Goal: Transaction & Acquisition: Book appointment/travel/reservation

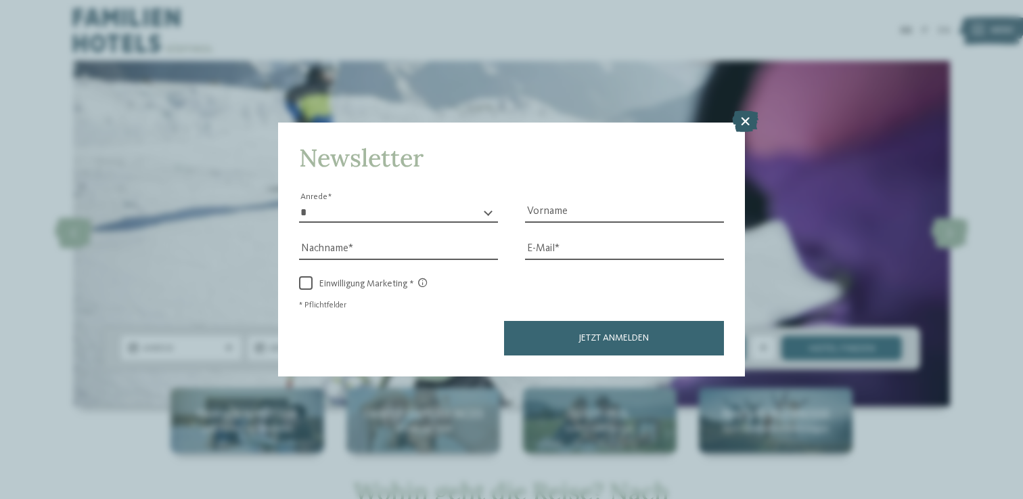
click at [743, 124] on icon at bounding box center [745, 121] width 26 height 22
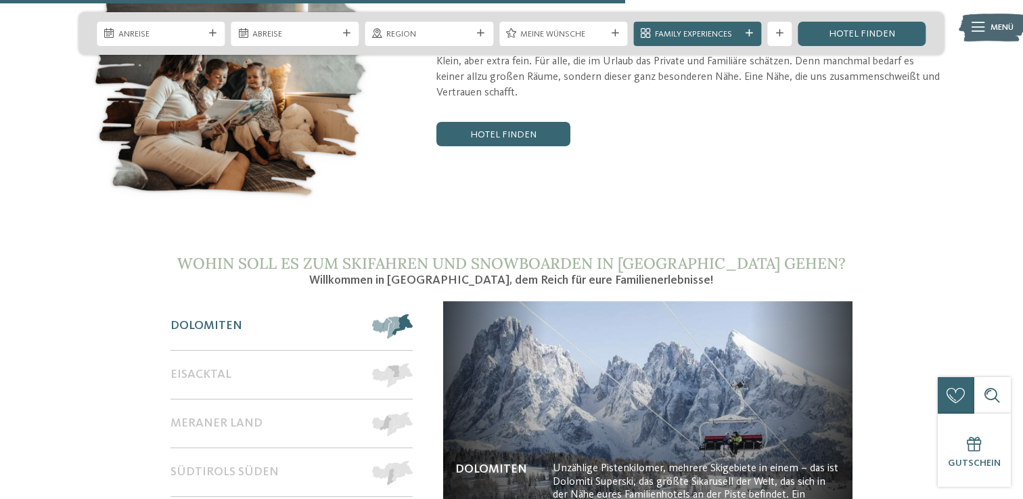
scroll to position [2187, 0]
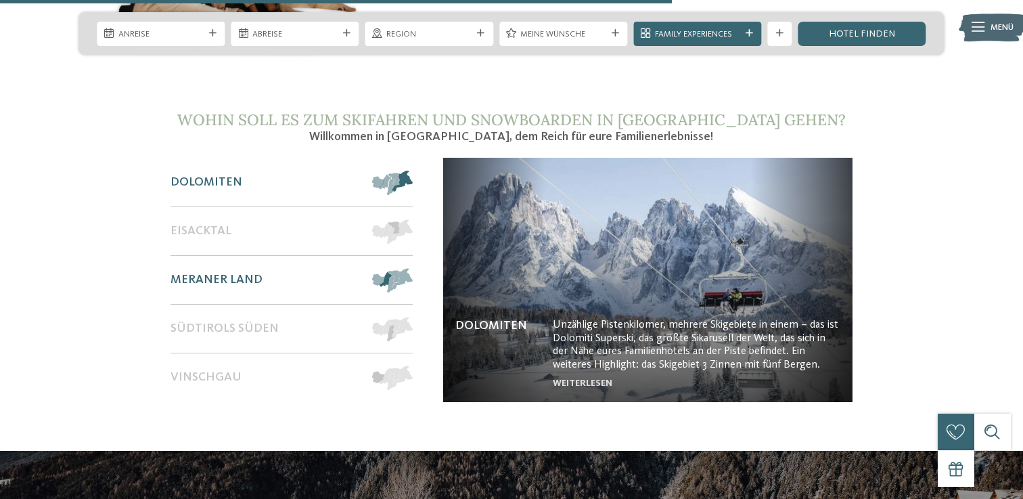
click at [413, 268] on span at bounding box center [413, 280] width 0 height 24
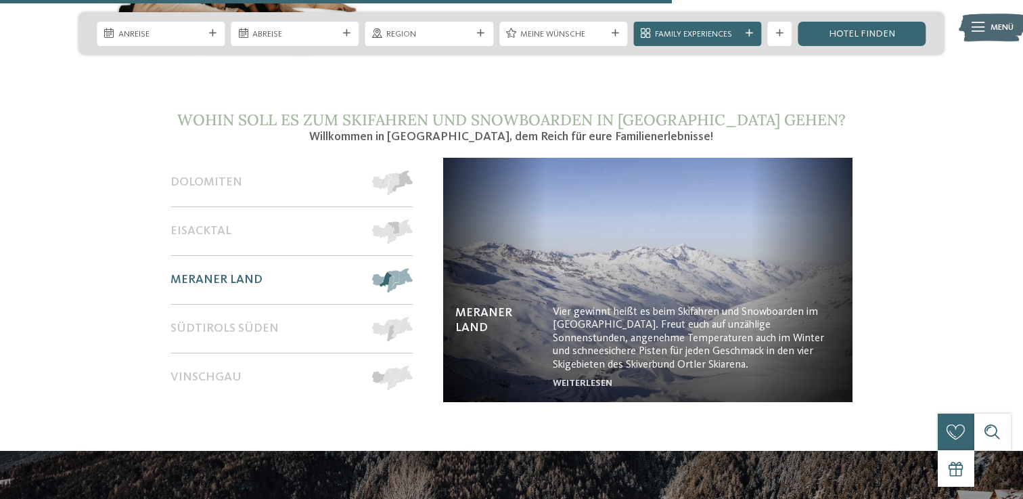
click at [702, 322] on img at bounding box center [647, 280] width 409 height 244
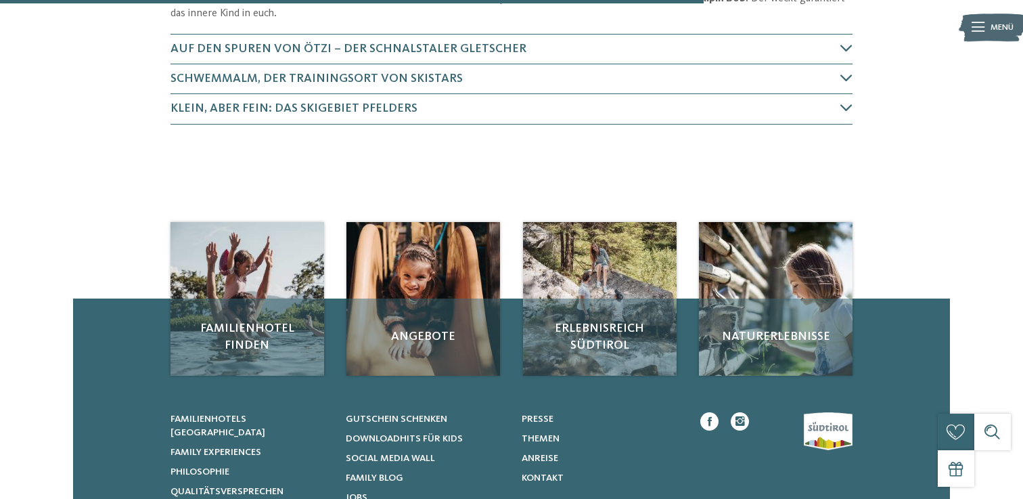
scroll to position [644, 0]
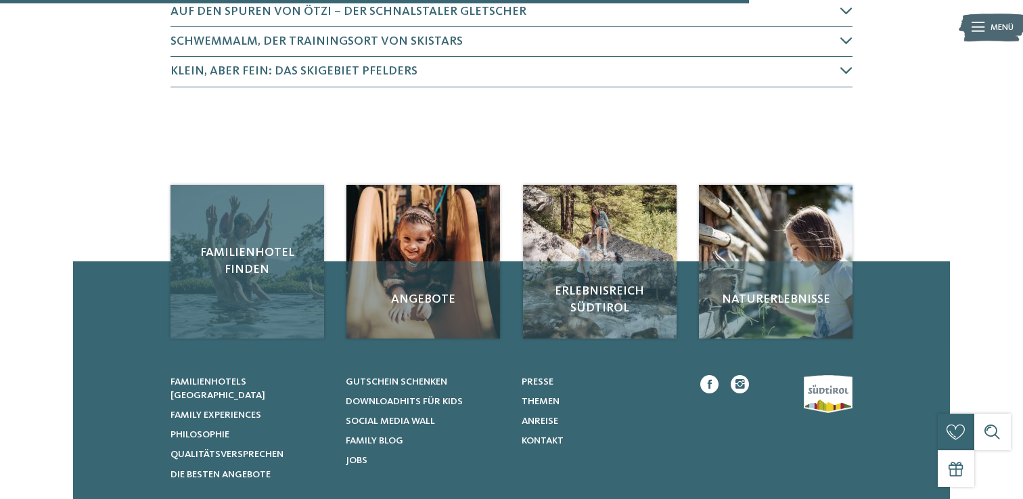
click at [219, 244] on span "Familienhotel finden" at bounding box center [247, 261] width 129 height 34
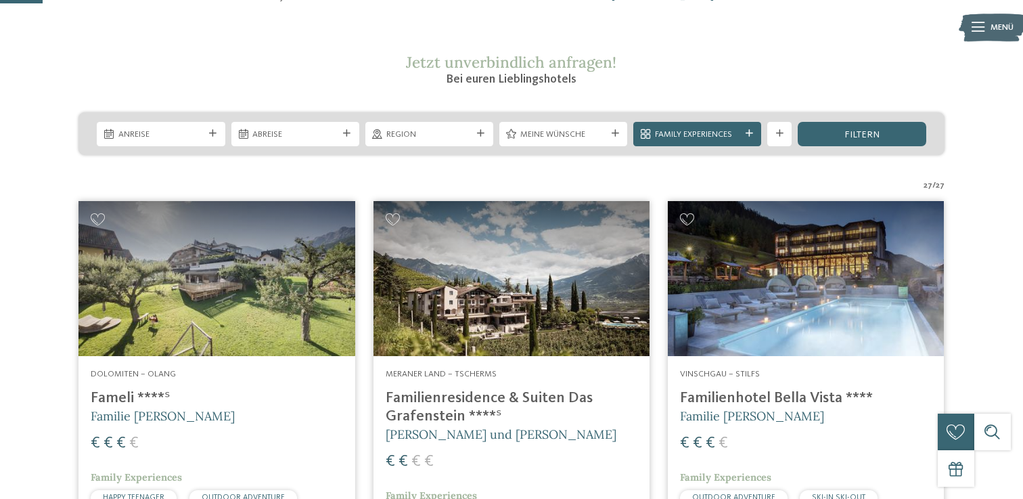
scroll to position [60, 0]
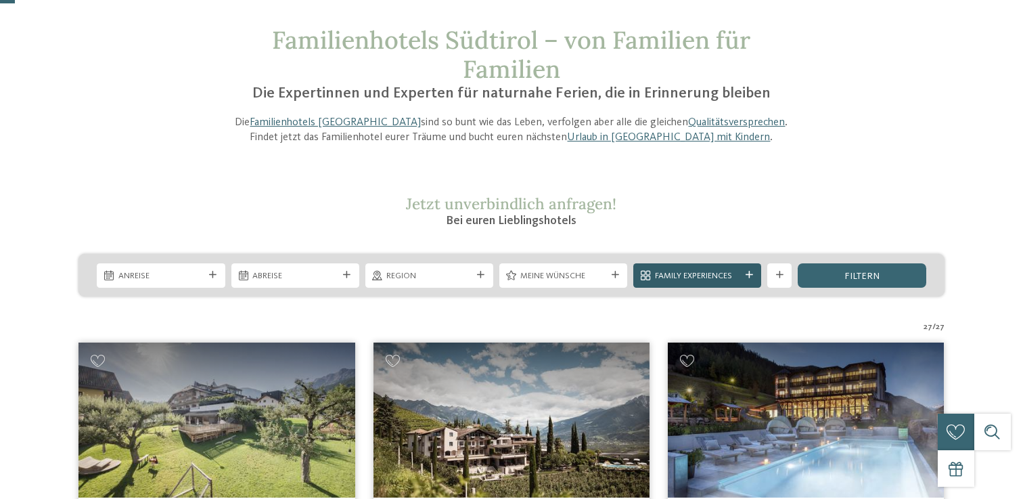
click at [707, 274] on span "Family Experiences" at bounding box center [697, 276] width 85 height 12
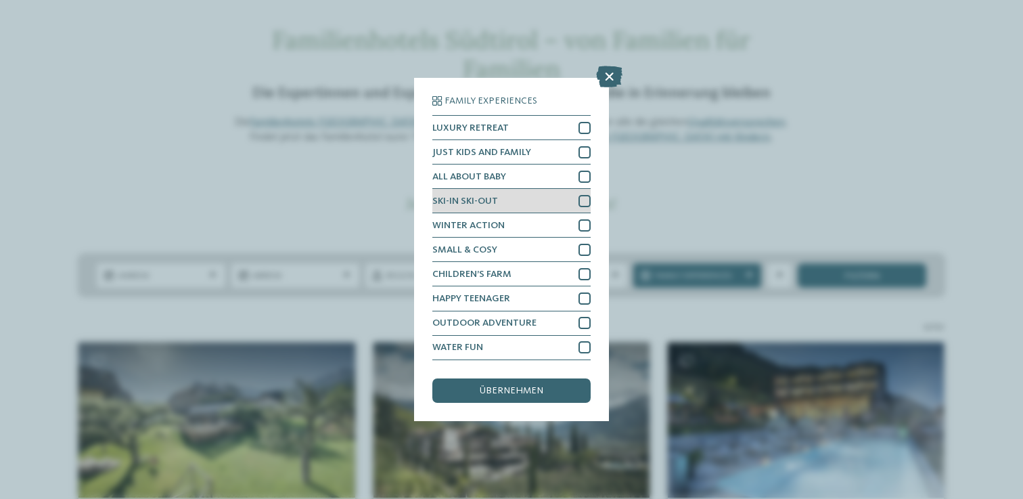
click at [583, 201] on div at bounding box center [585, 201] width 12 height 12
click at [497, 382] on div "übernehmen" at bounding box center [511, 390] width 158 height 24
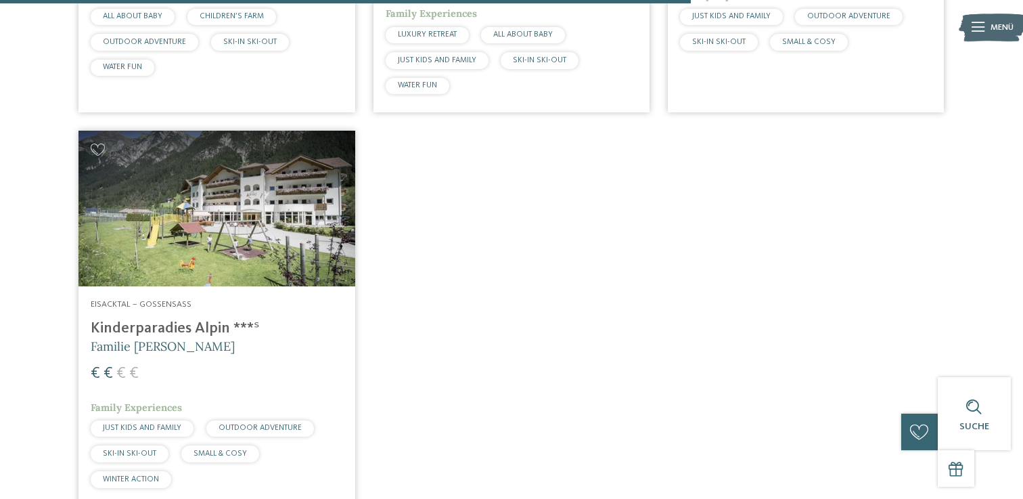
scroll to position [1516, 0]
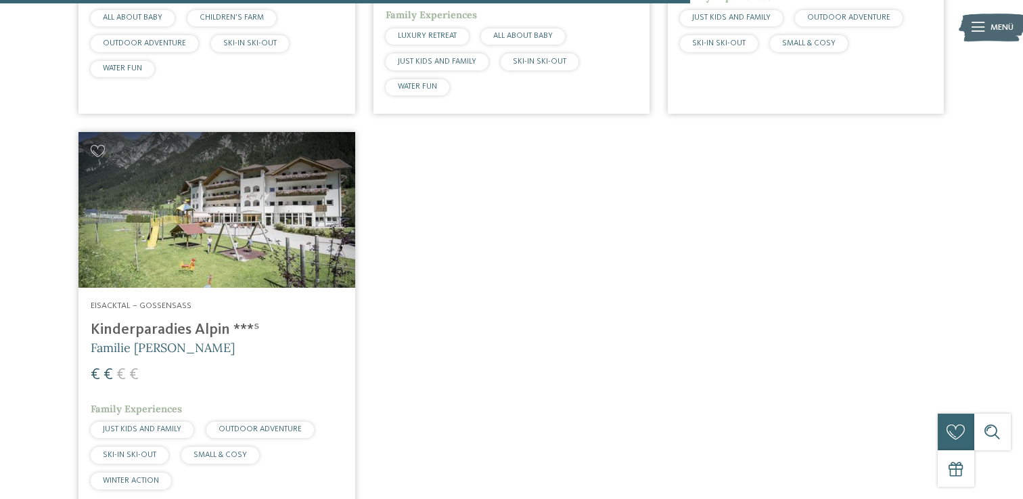
drag, startPoint x: 70, startPoint y: 217, endPoint x: 117, endPoint y: 66, distance: 157.3
